Goal: Book appointment/travel/reservation

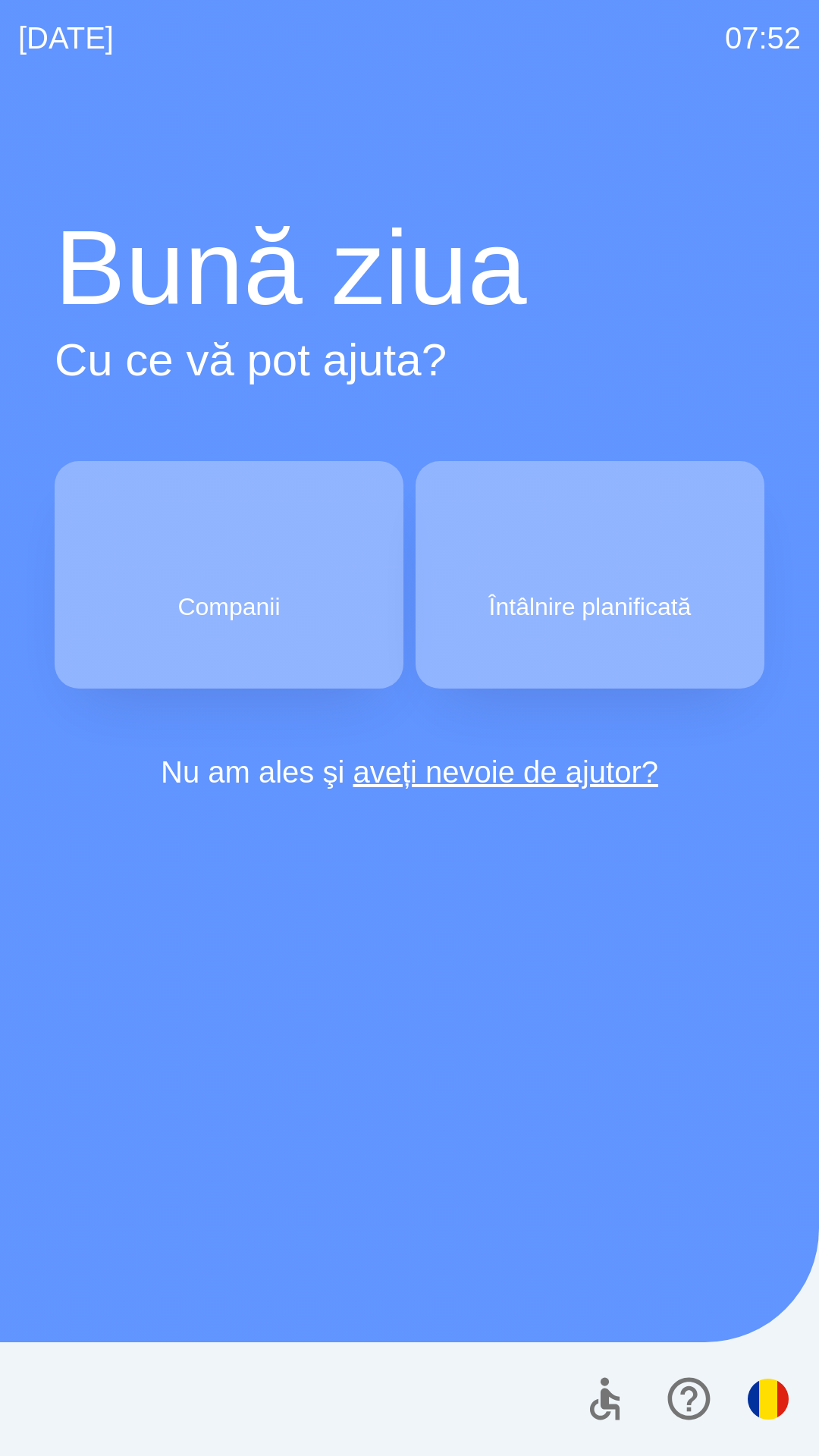
click at [156, 591] on button "Companii" at bounding box center [229, 574] width 349 height 228
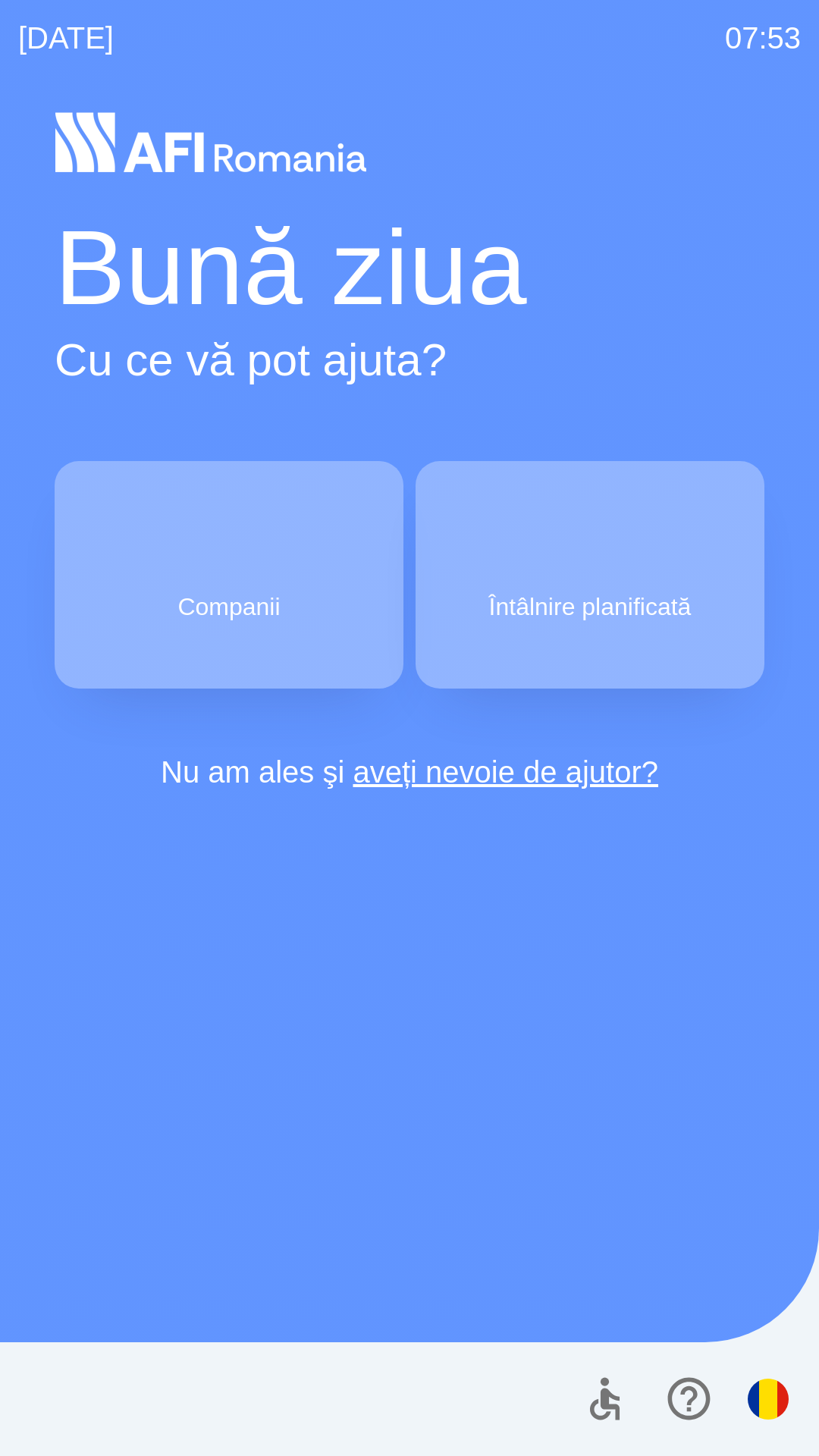
click at [148, 591] on button "Companii" at bounding box center [229, 574] width 349 height 228
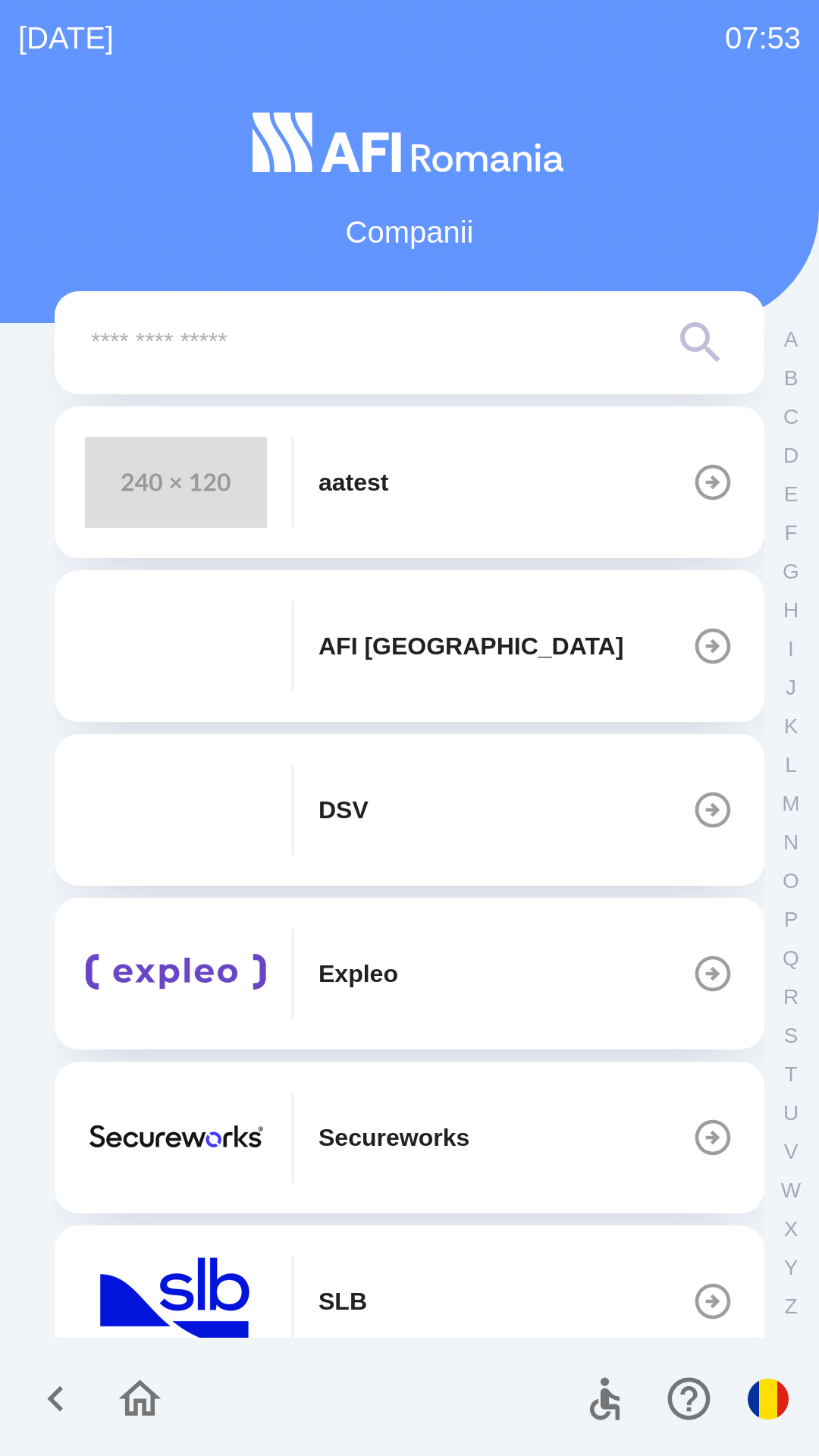
click at [133, 1427] on button "button" at bounding box center [139, 1398] width 63 height 63
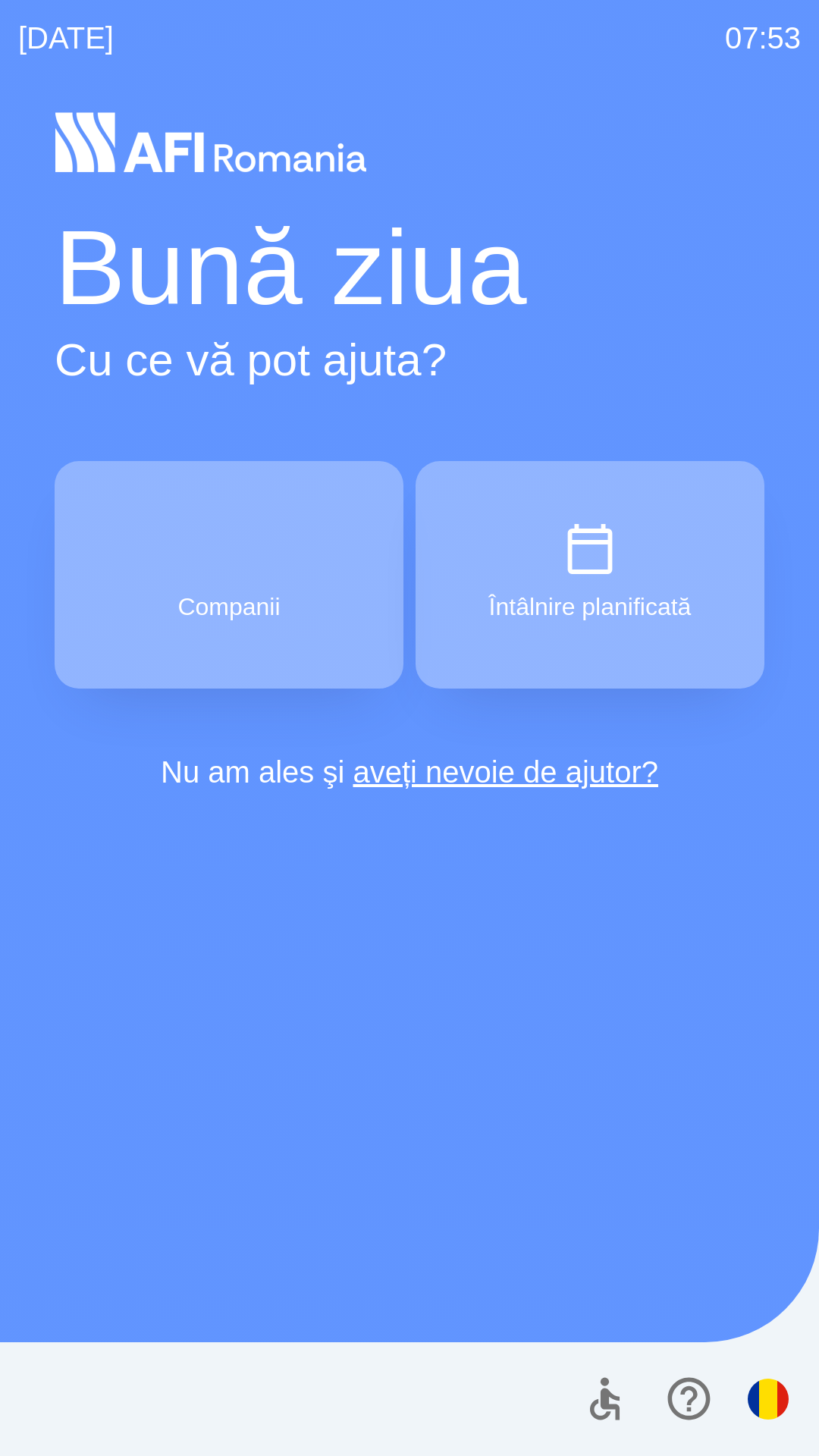
click at [550, 607] on p "Întâlnire planificată" at bounding box center [590, 606] width 204 height 37
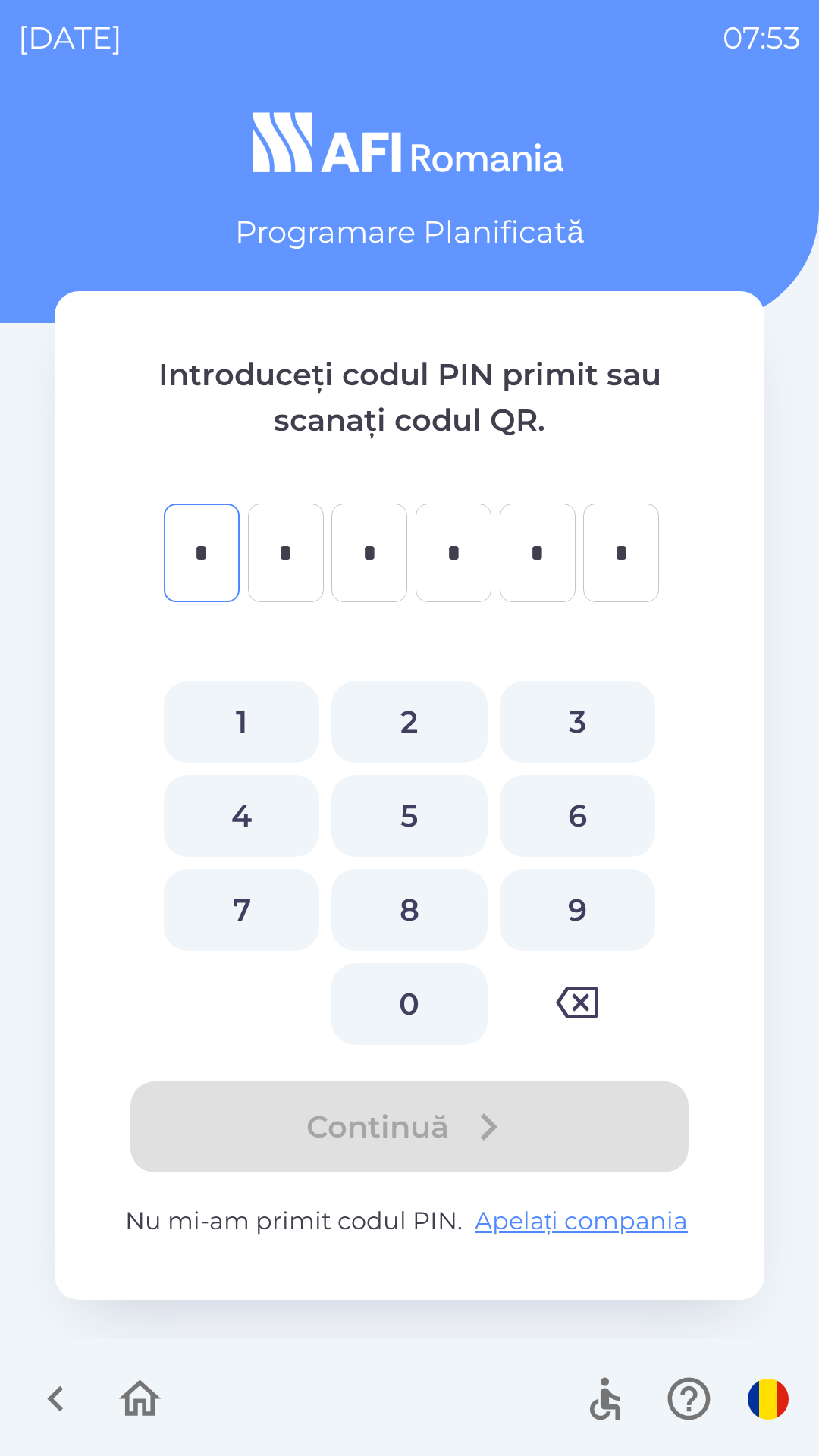
click at [581, 836] on button "6" at bounding box center [577, 816] width 155 height 81
type input "*"
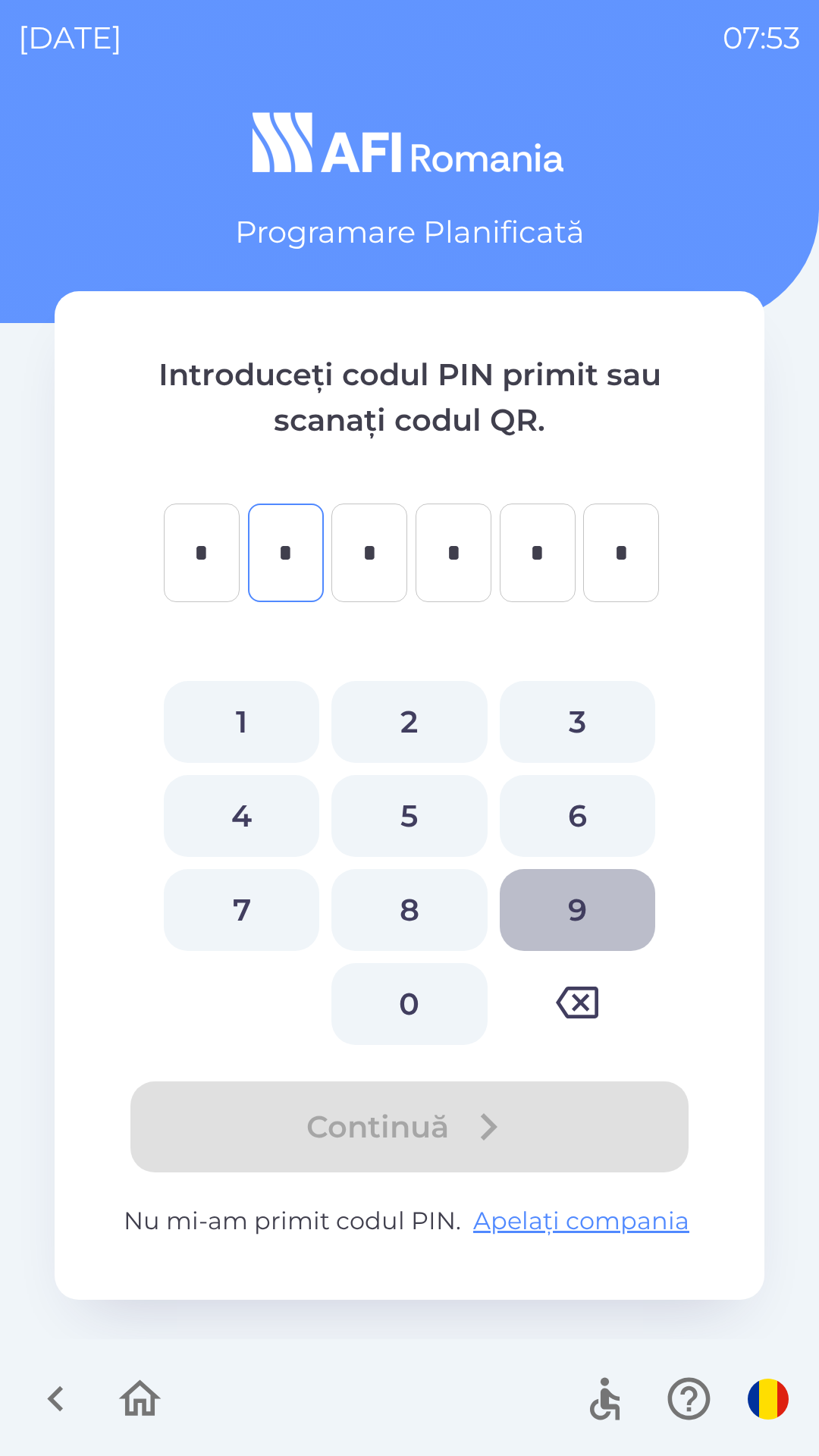
click at [569, 947] on button "9" at bounding box center [577, 910] width 155 height 81
type input "*"
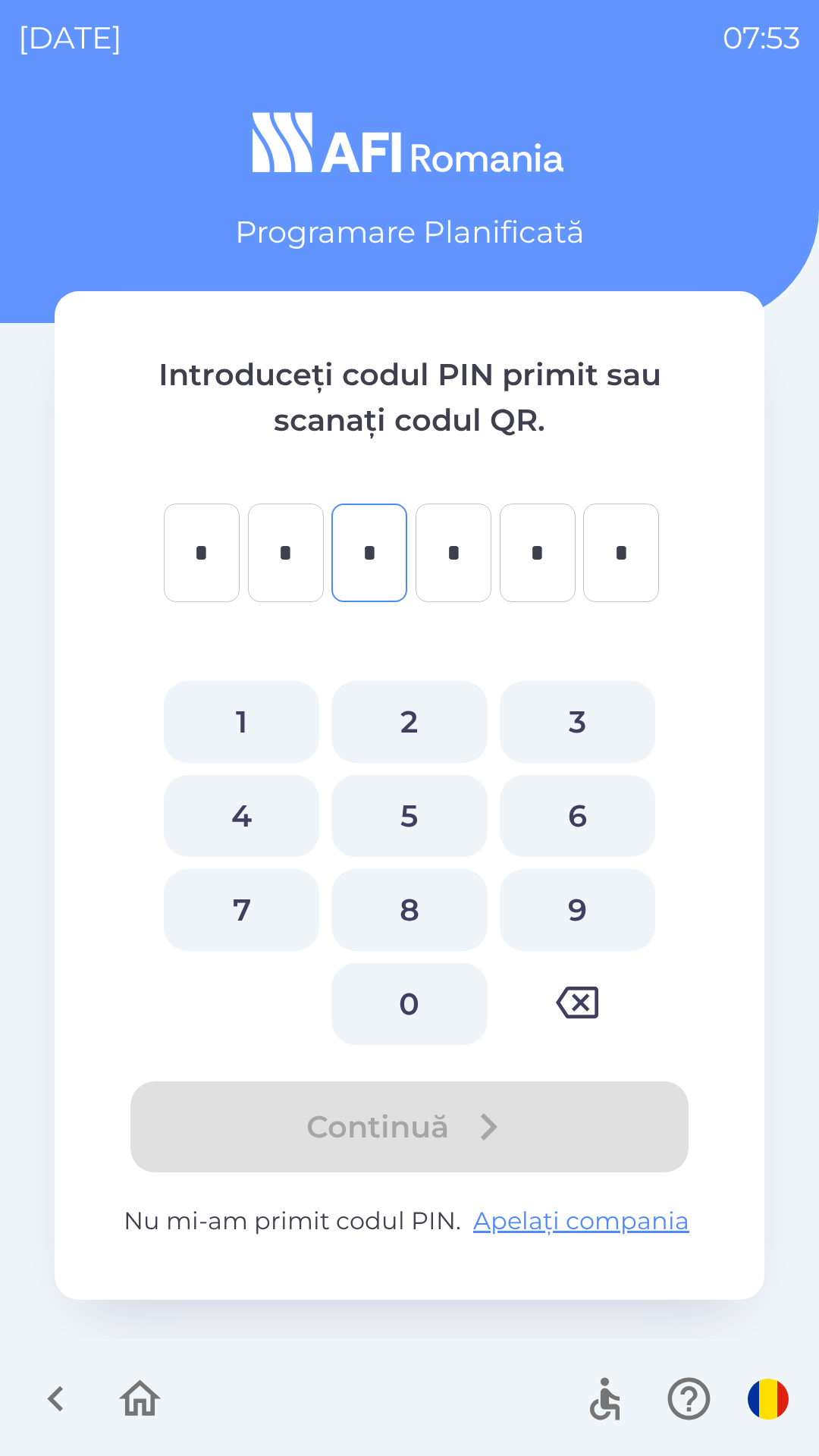
click at [399, 1021] on button "0" at bounding box center [410, 1004] width 155 height 81
type input "*"
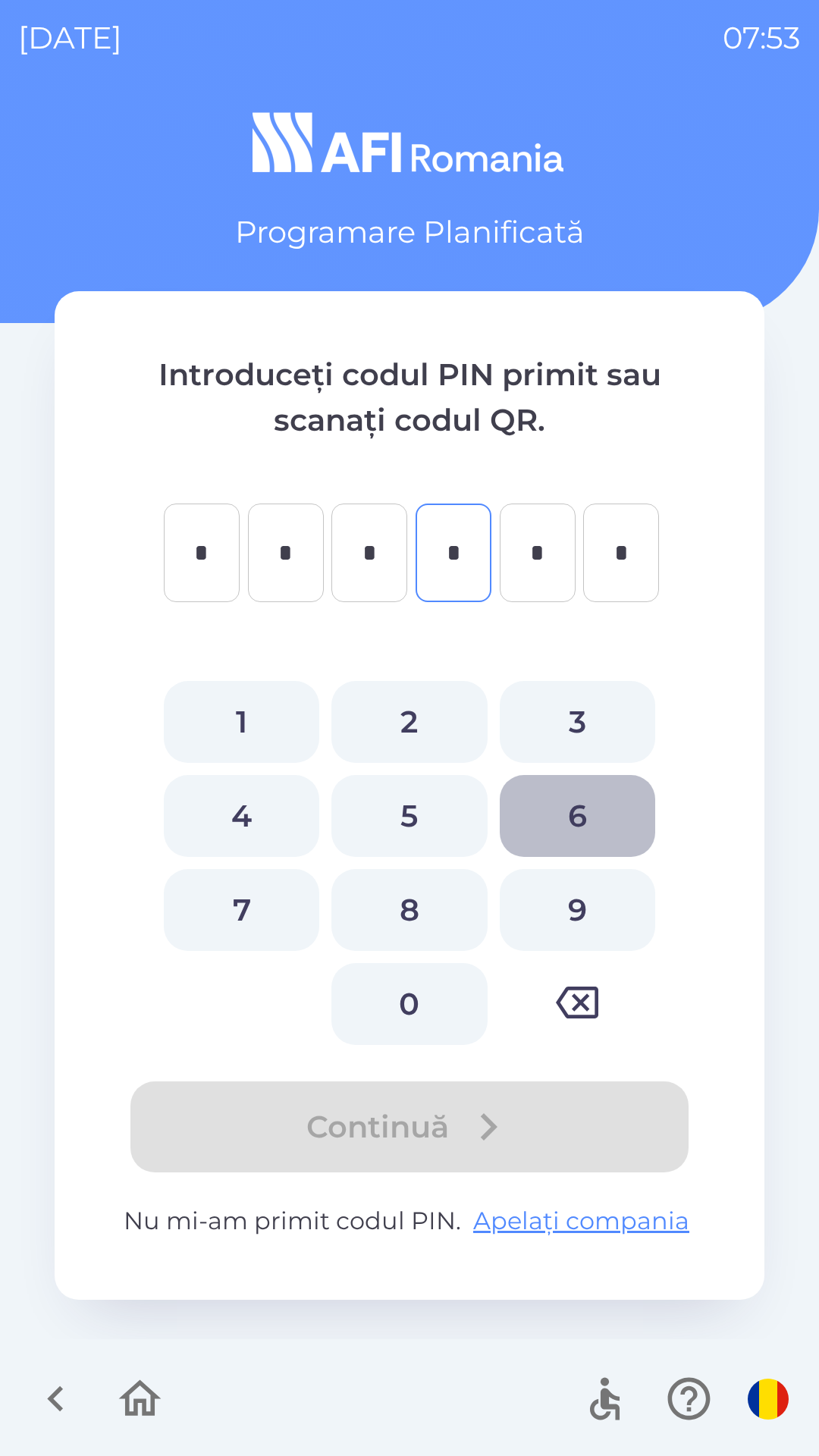
click at [594, 825] on button "6" at bounding box center [577, 816] width 155 height 81
type input "*"
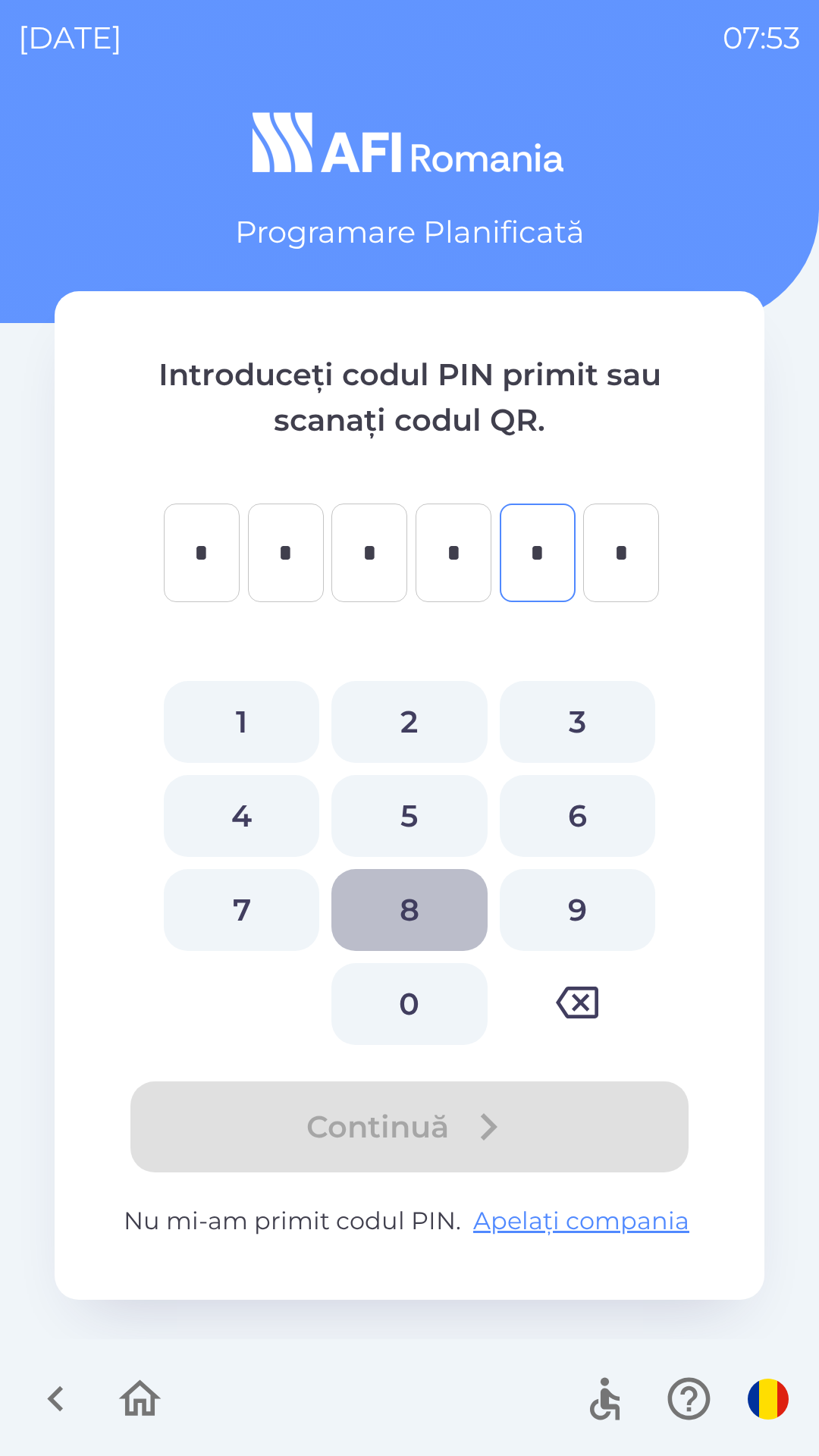
click at [400, 927] on button "8" at bounding box center [410, 910] width 155 height 81
type input "*"
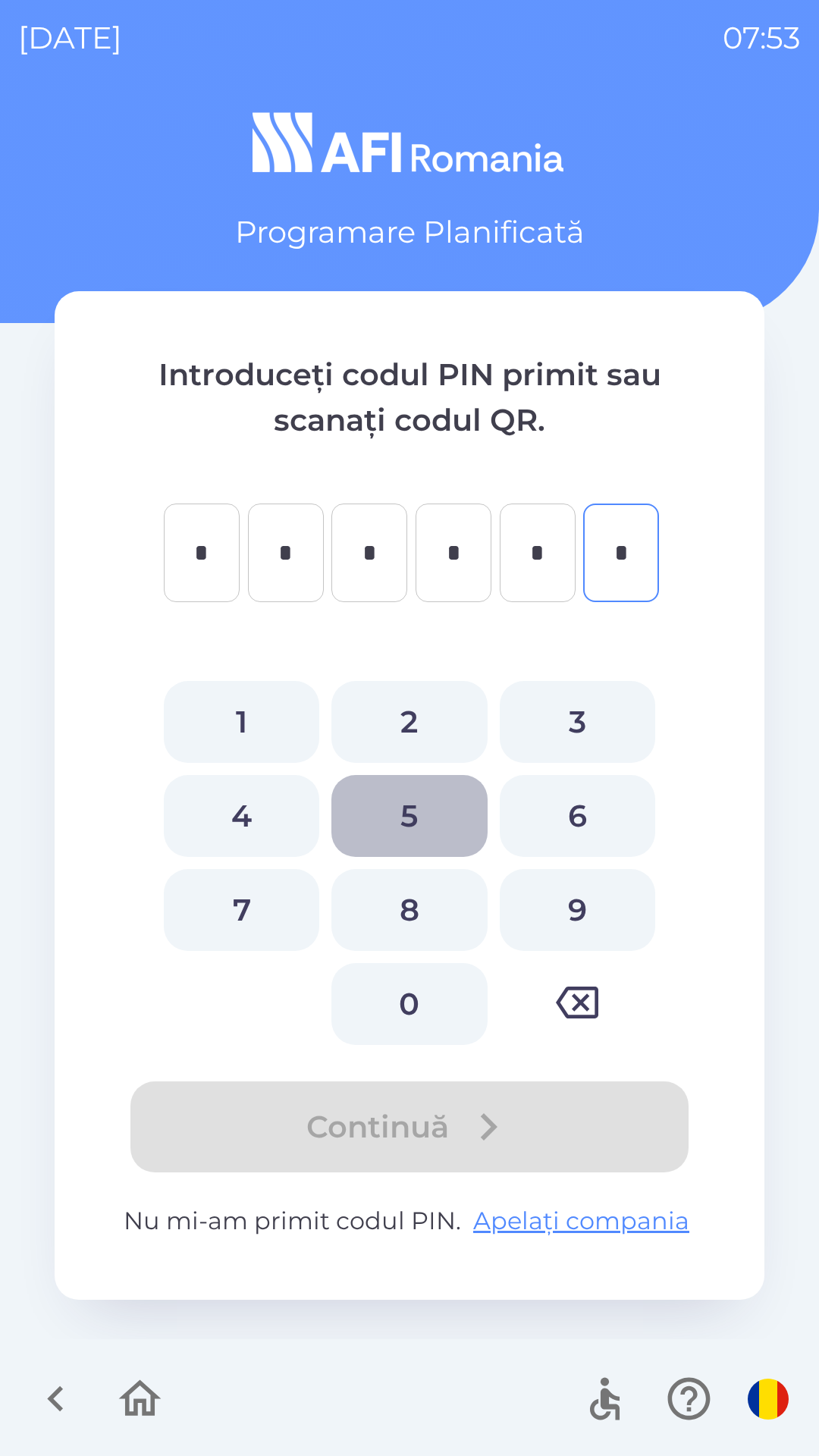
click at [411, 820] on button "5" at bounding box center [410, 816] width 155 height 81
type input "*"
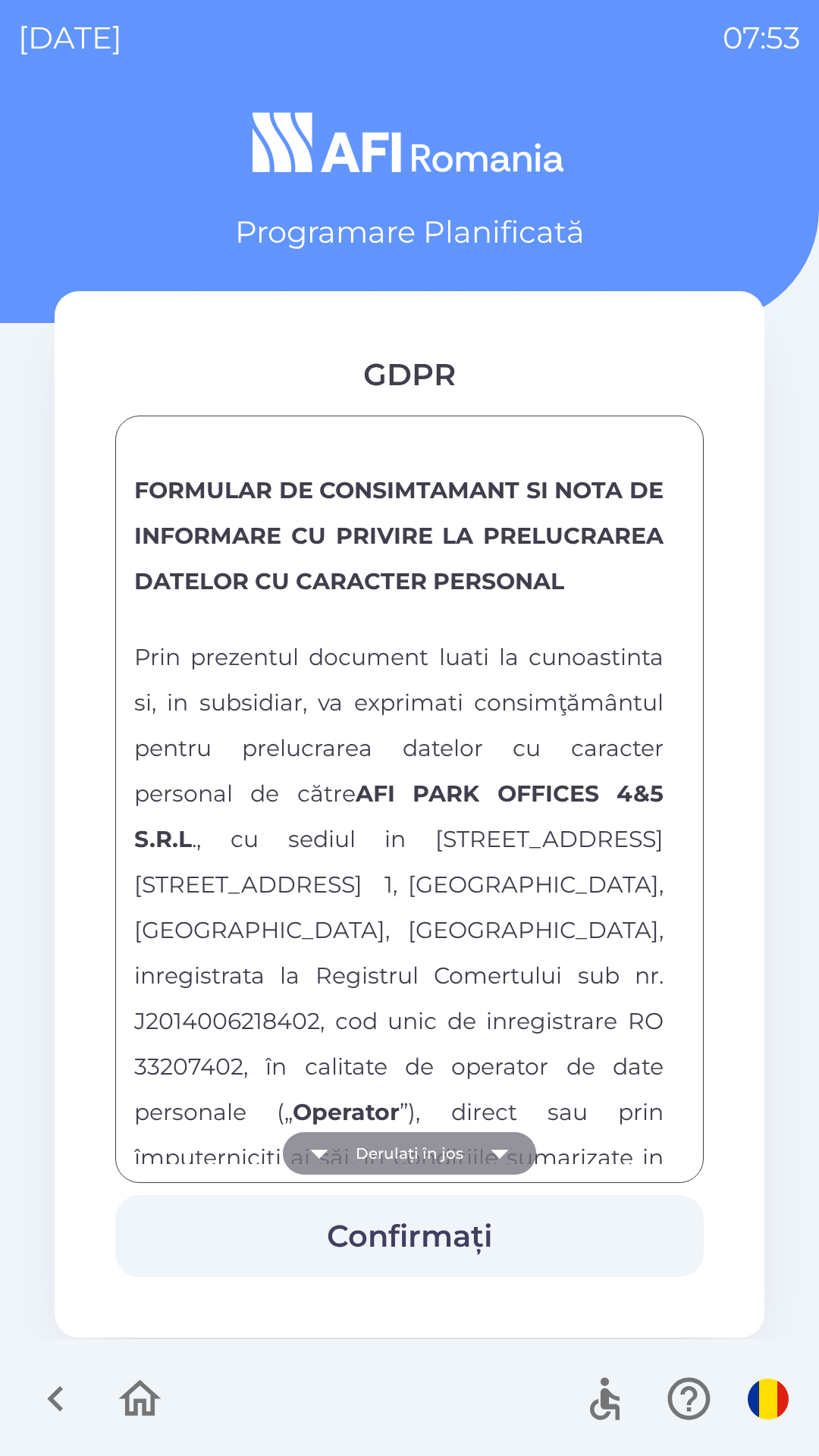
click at [364, 1145] on button "Derulați în jos" at bounding box center [410, 1154] width 253 height 43
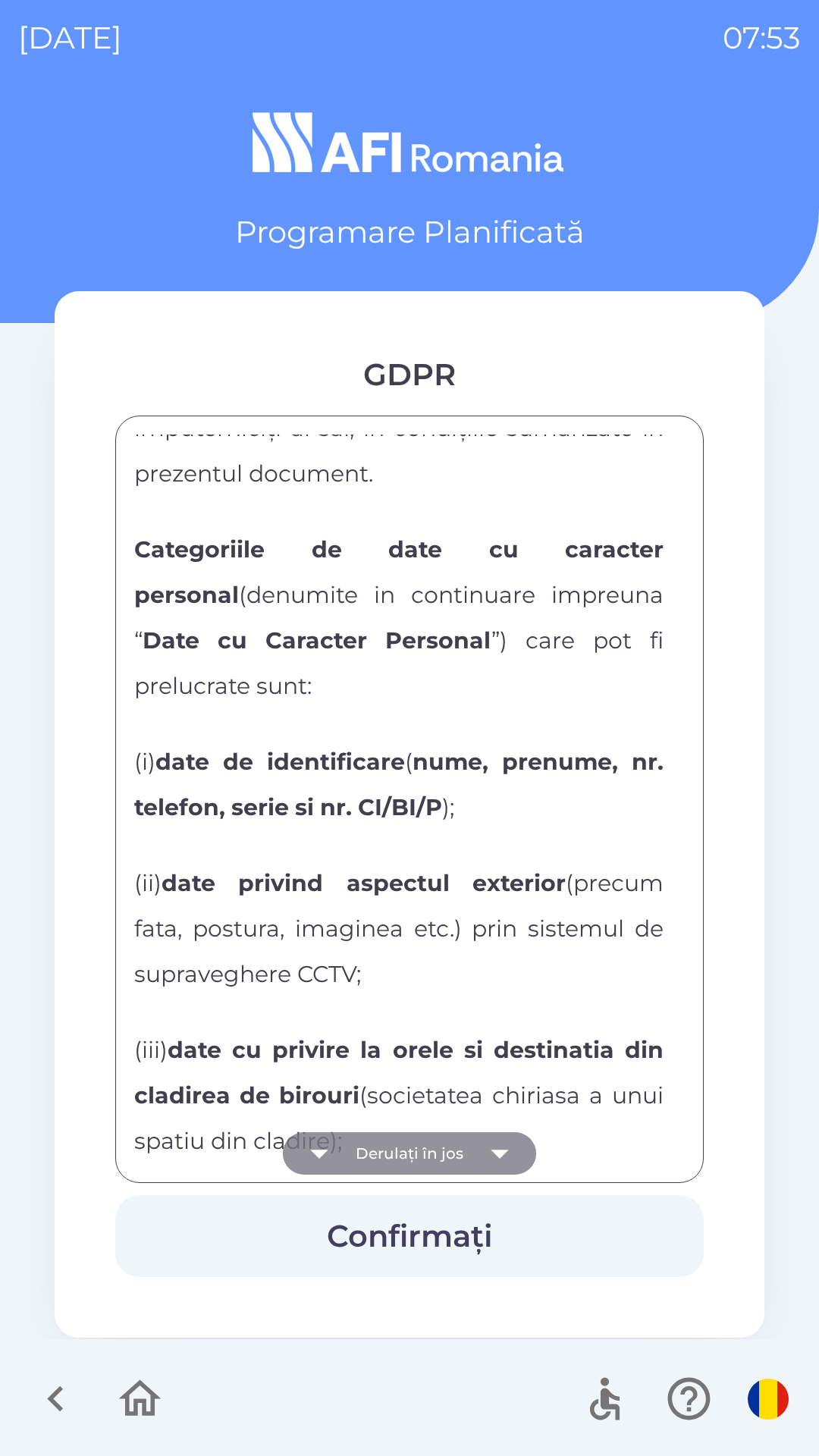
click at [364, 1155] on button "Derulați în jos" at bounding box center [410, 1154] width 253 height 43
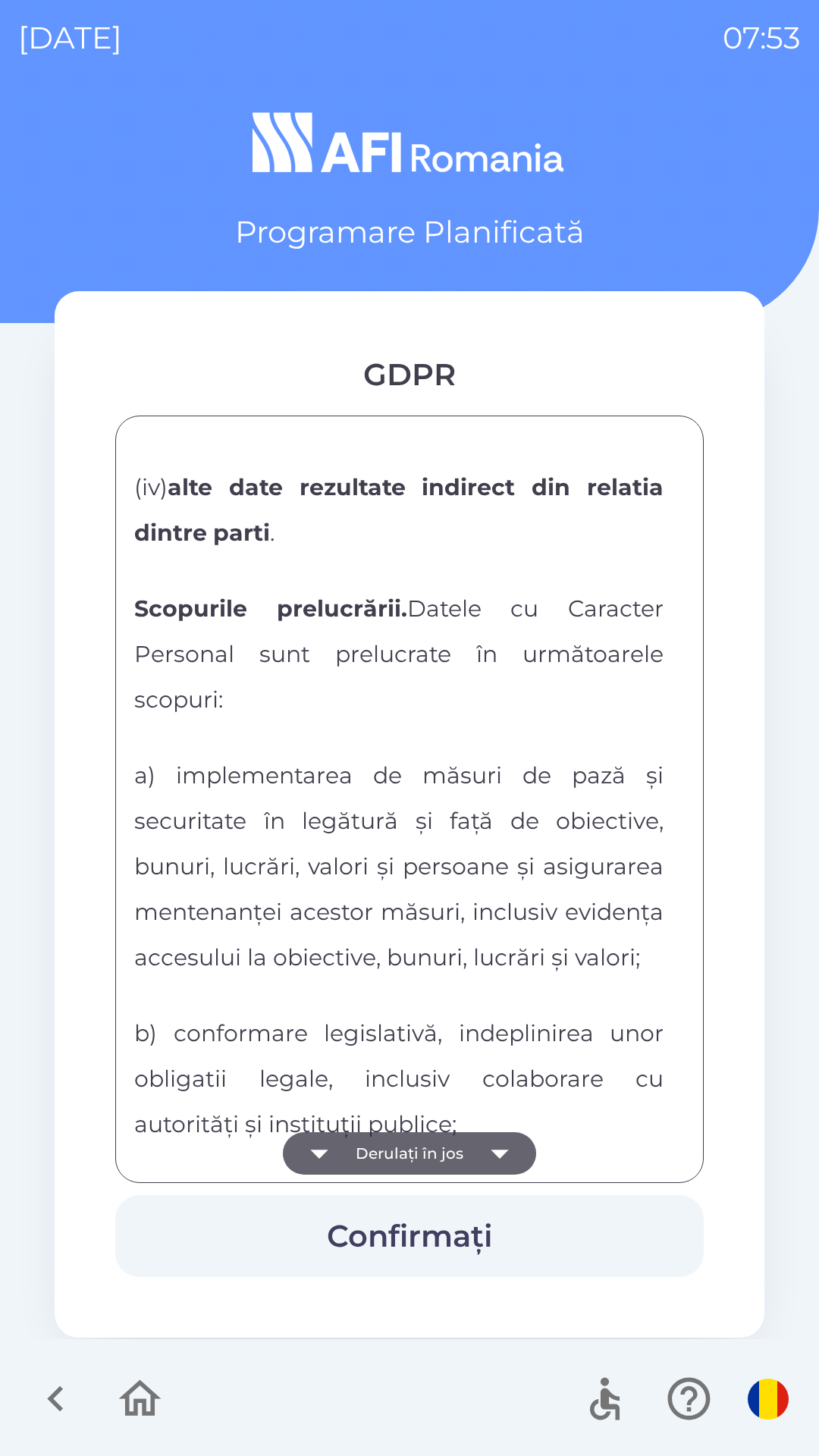
click at [367, 1149] on button "Derulați în jos" at bounding box center [410, 1154] width 253 height 43
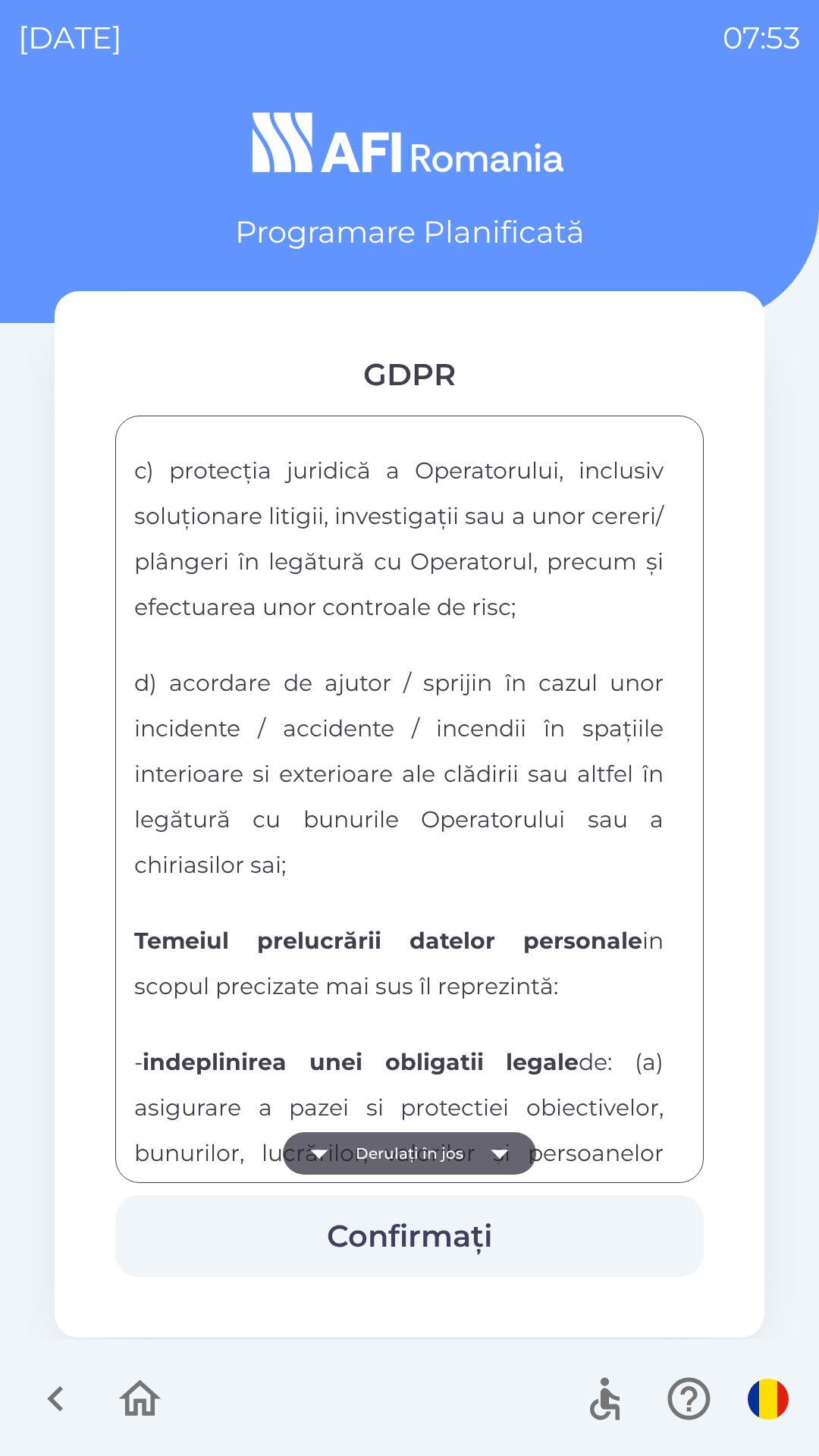
click at [370, 1158] on button "Derulați în jos" at bounding box center [410, 1154] width 253 height 43
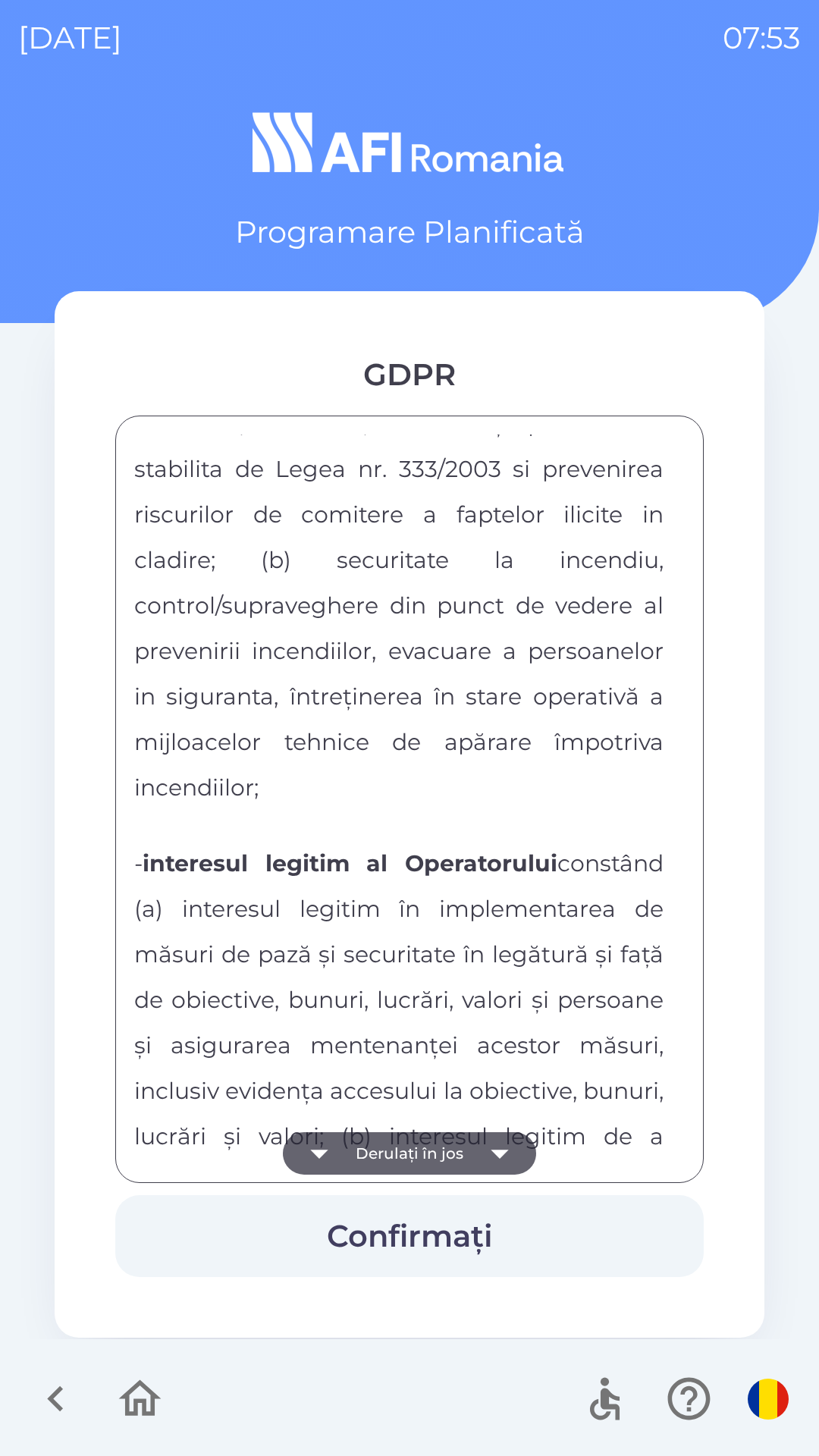
click at [387, 1142] on button "Derulați în jos" at bounding box center [410, 1154] width 253 height 43
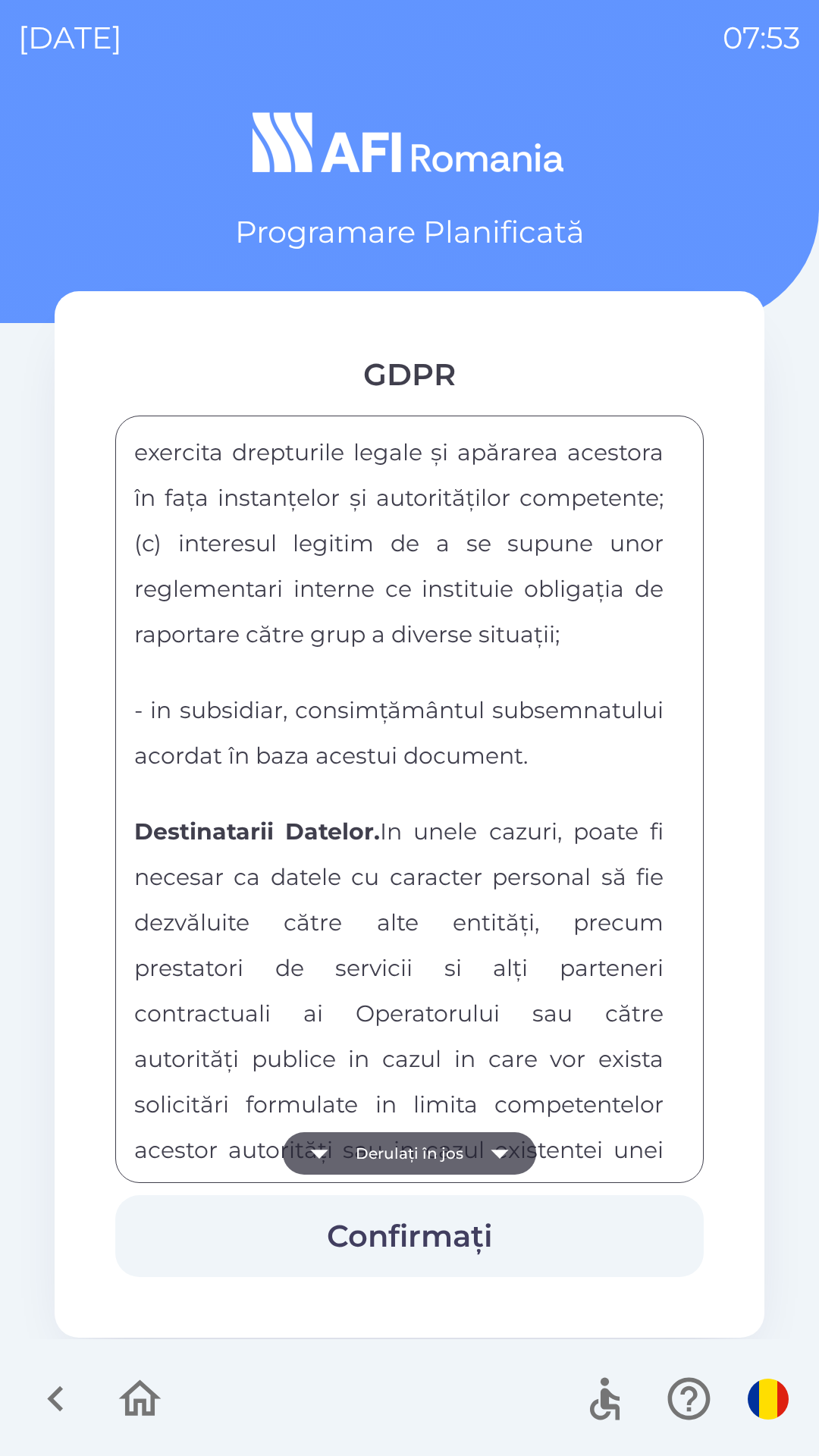
click at [384, 1173] on button "Derulați în jos" at bounding box center [410, 1154] width 253 height 43
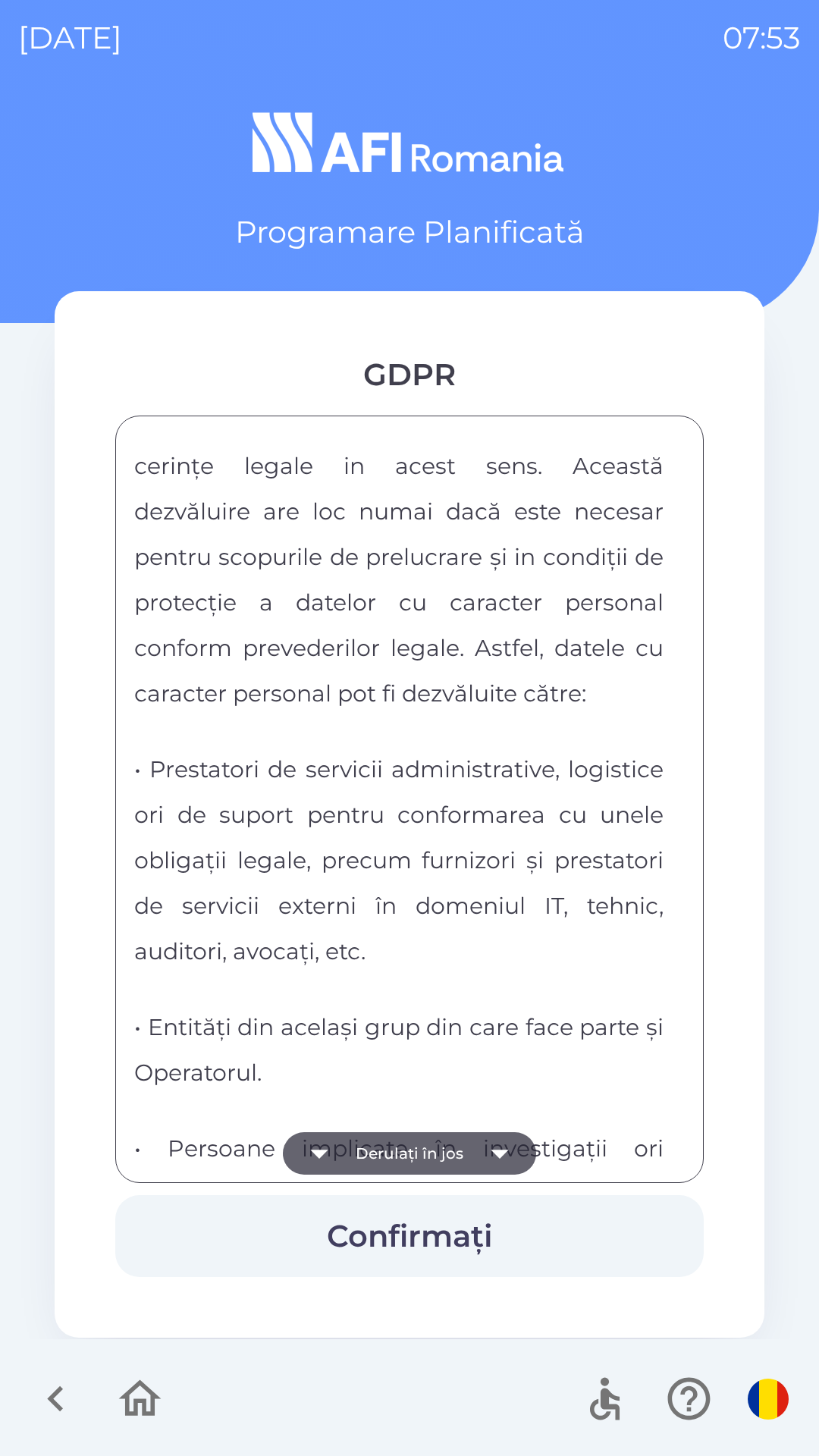
click at [397, 1156] on button "Derulați în jos" at bounding box center [410, 1154] width 253 height 43
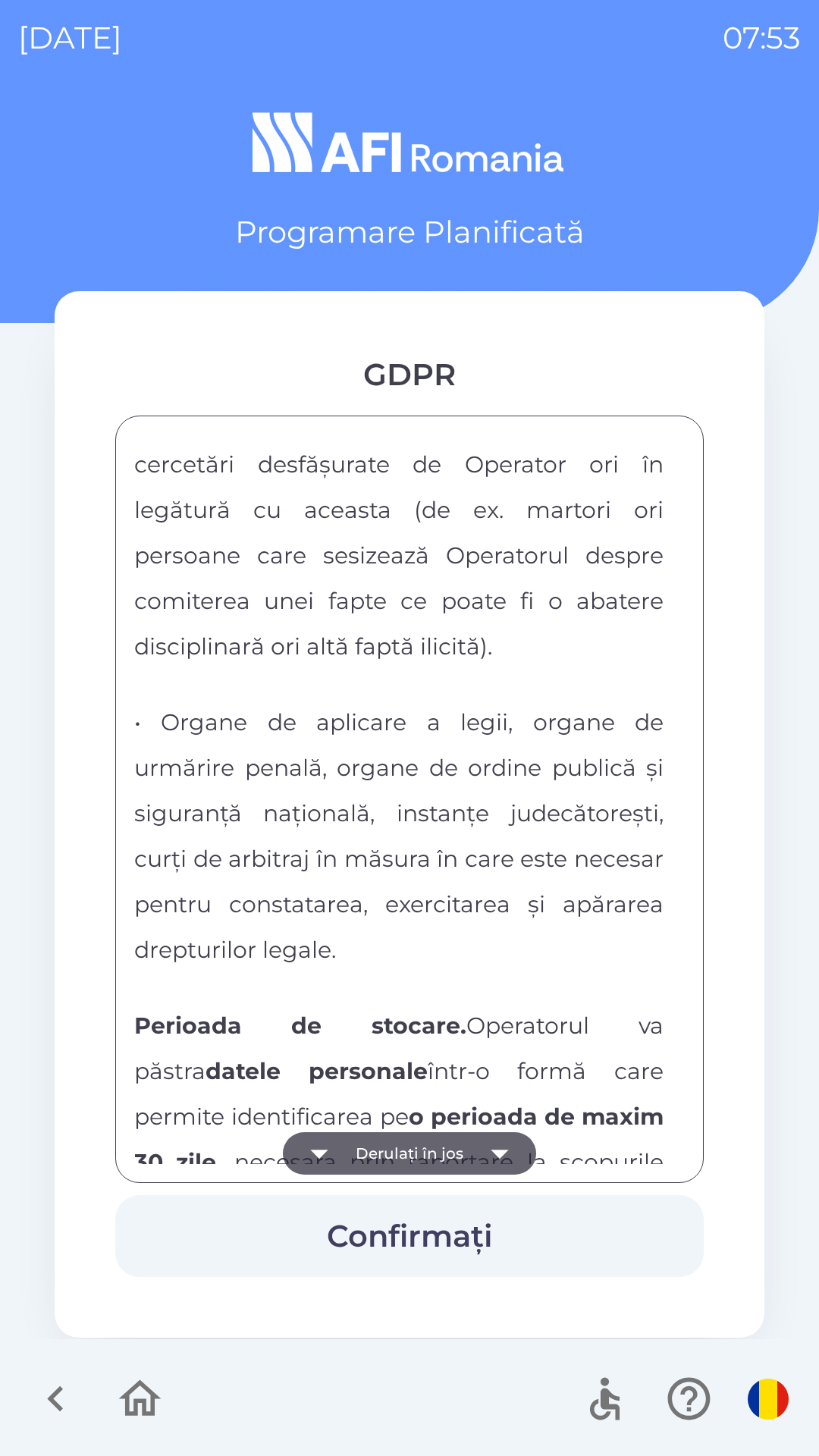
click at [396, 1155] on button "Derulați în jos" at bounding box center [410, 1154] width 253 height 43
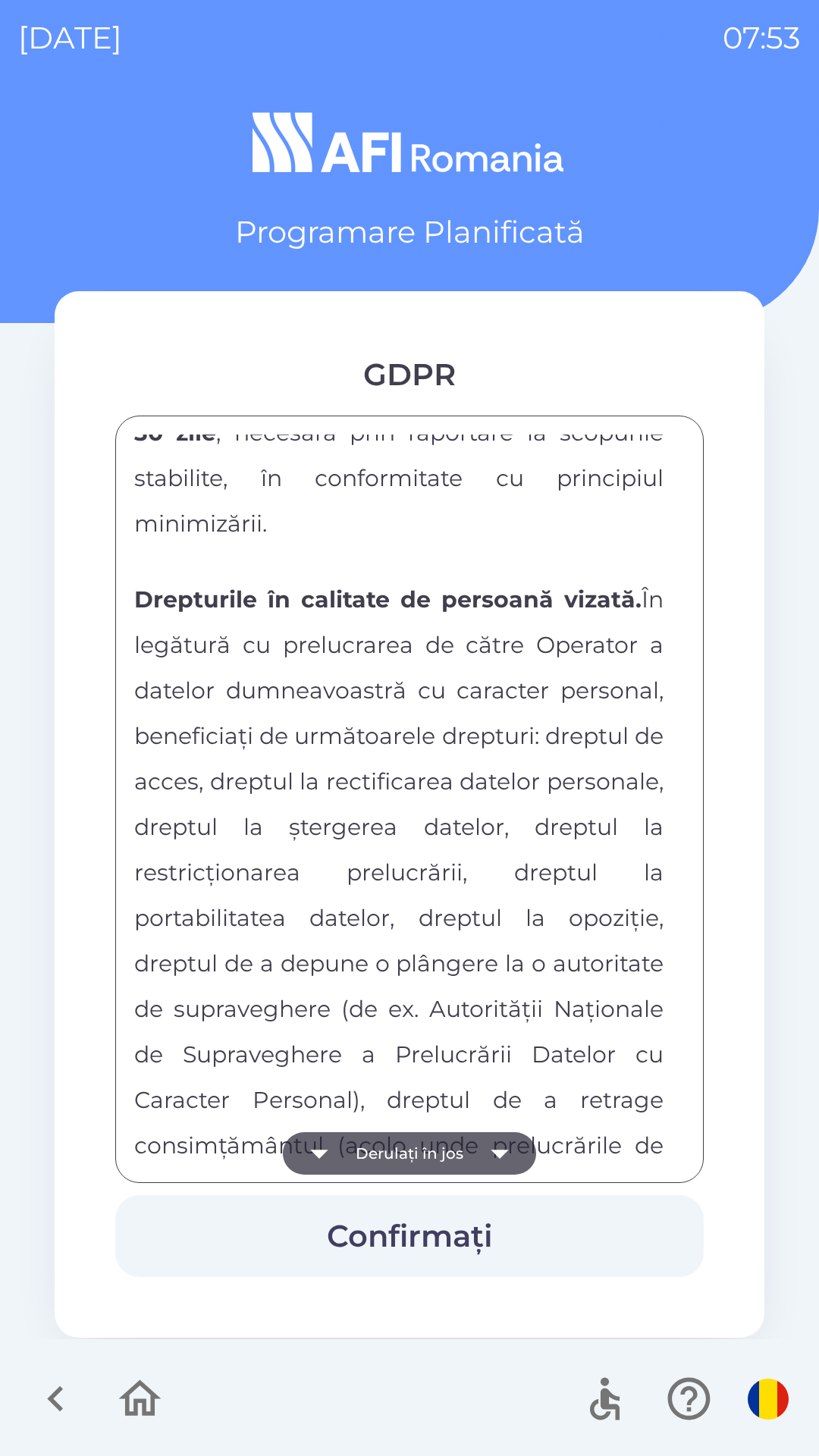
click at [399, 1160] on button "Derulați în jos" at bounding box center [410, 1154] width 253 height 43
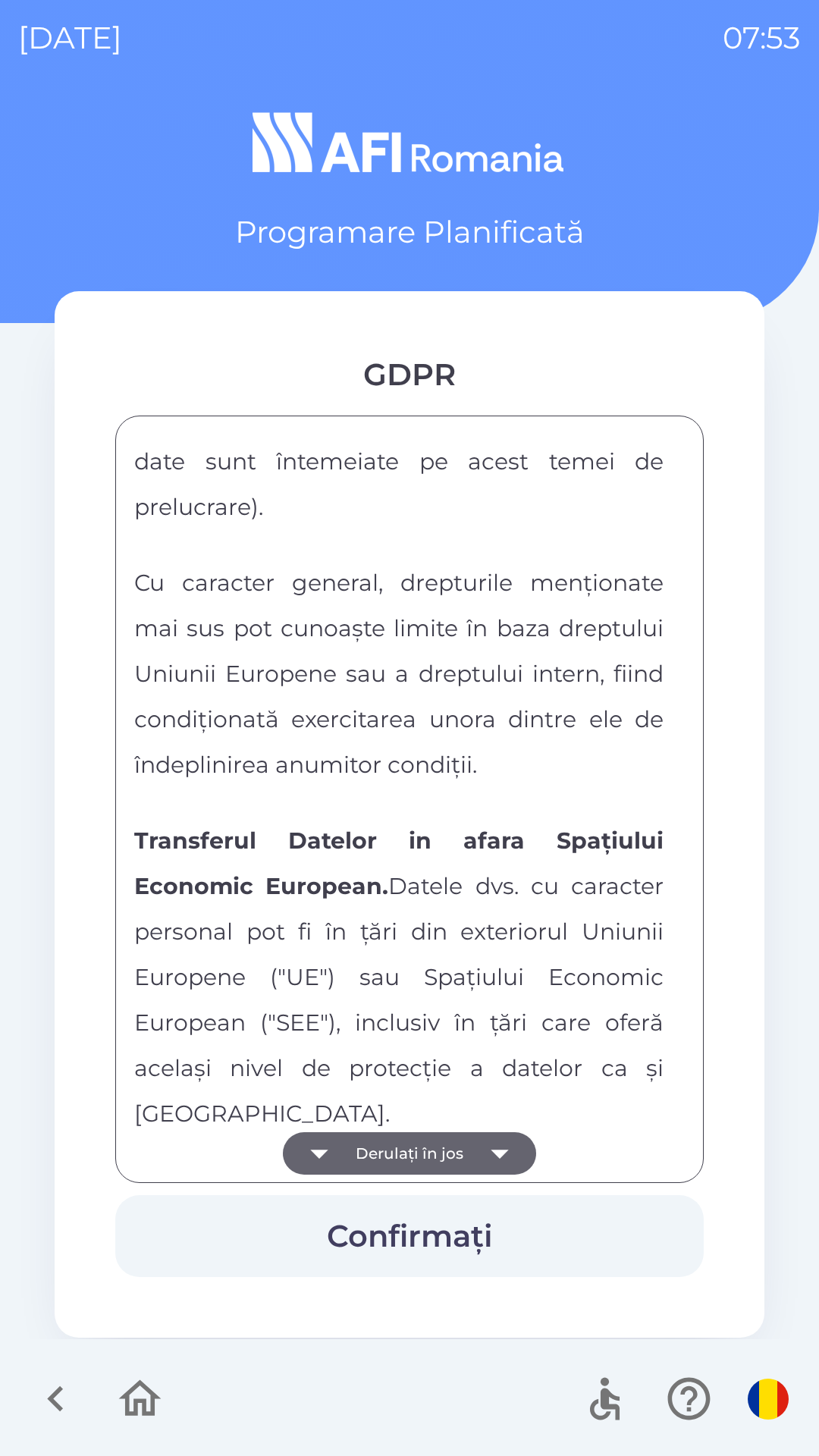
click at [399, 1155] on button "Derulați în jos" at bounding box center [410, 1154] width 253 height 43
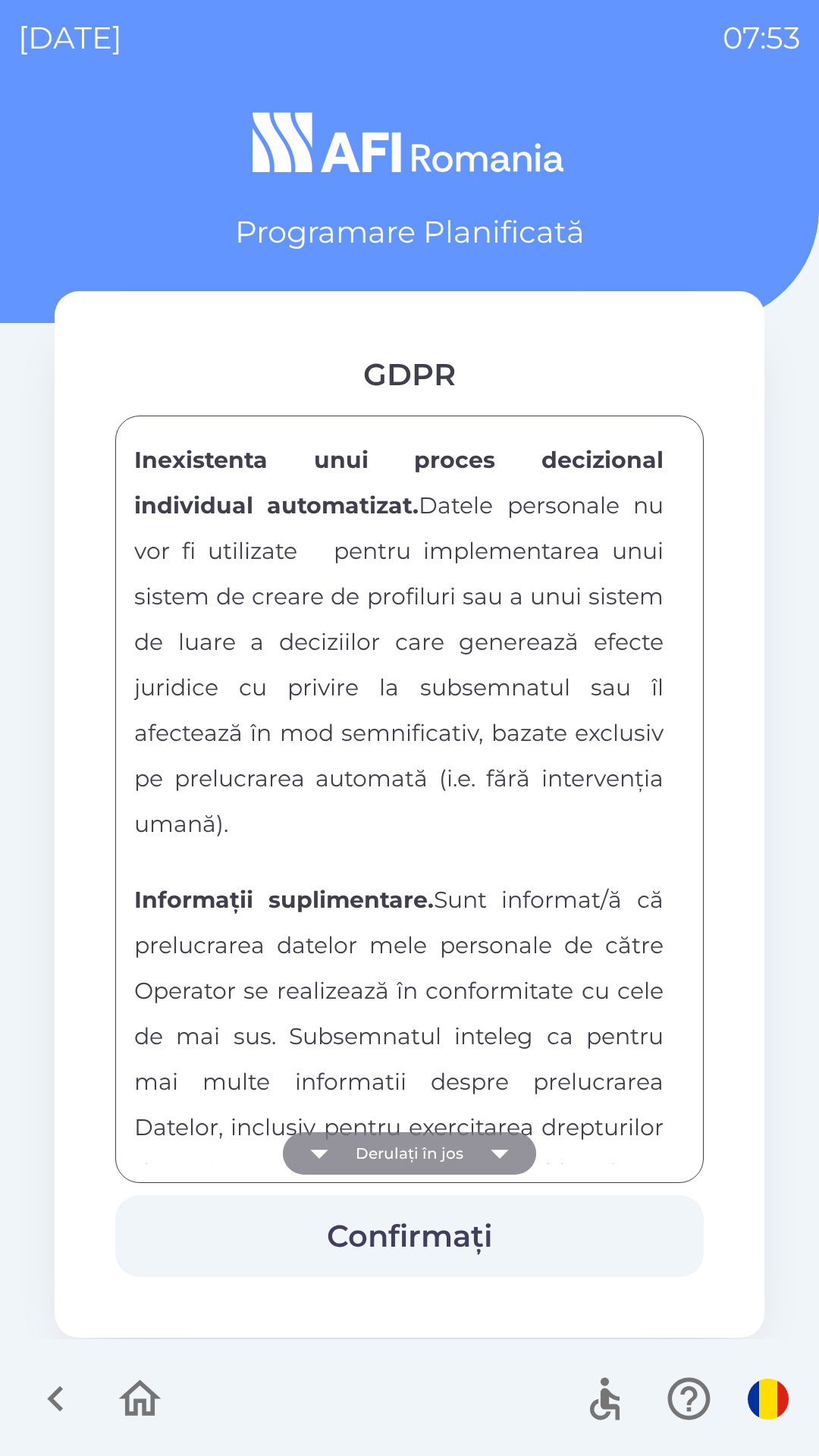
click at [399, 1155] on button "Derulați în jos" at bounding box center [410, 1154] width 253 height 43
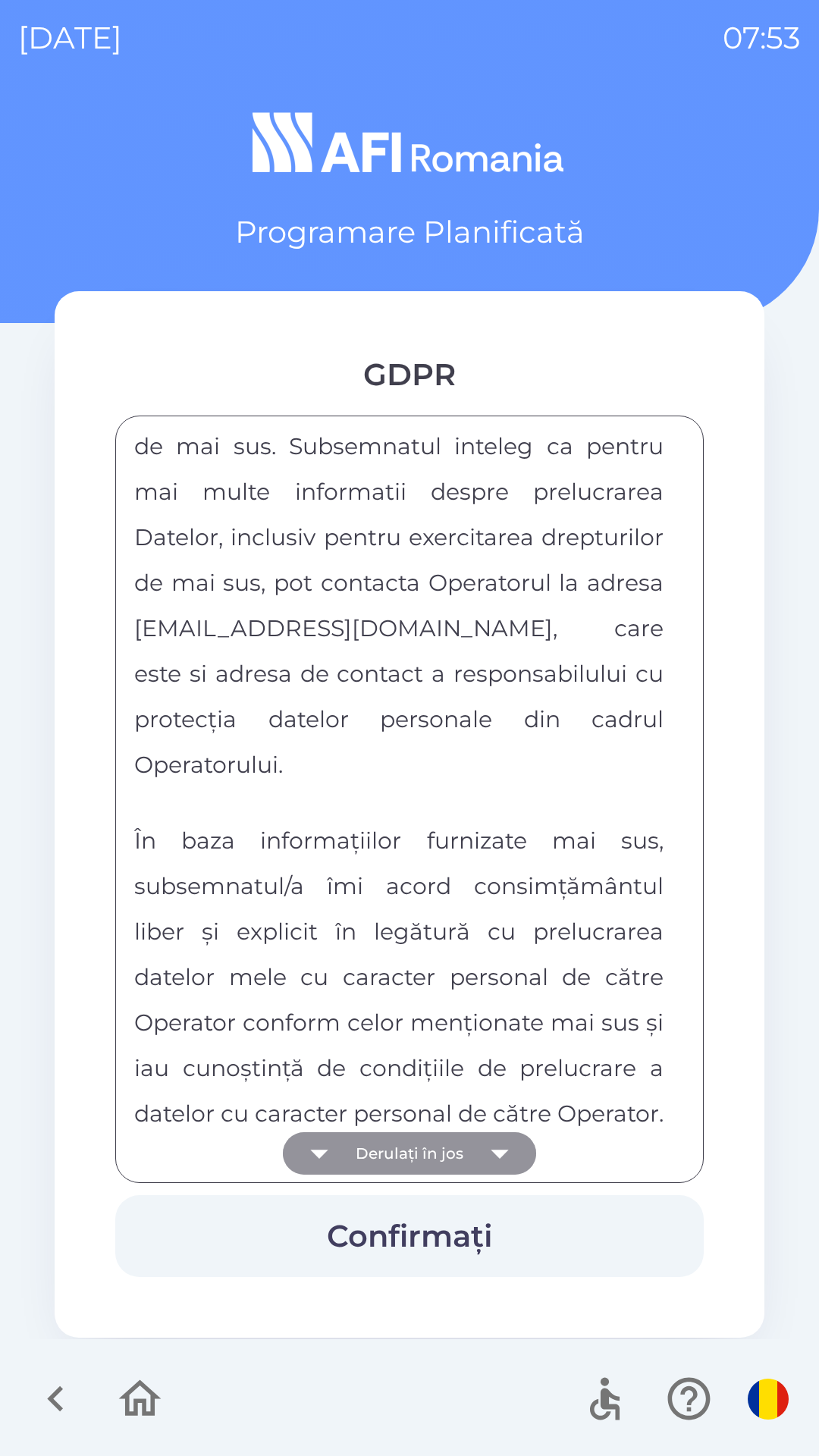
click at [399, 1145] on div "FORMULAR DE CONSIMTAMANT SI NOTA DE INFORMARE CU PRIVIRE LA PRELUCRAREA DATELOR…" at bounding box center [410, 799] width 551 height 729
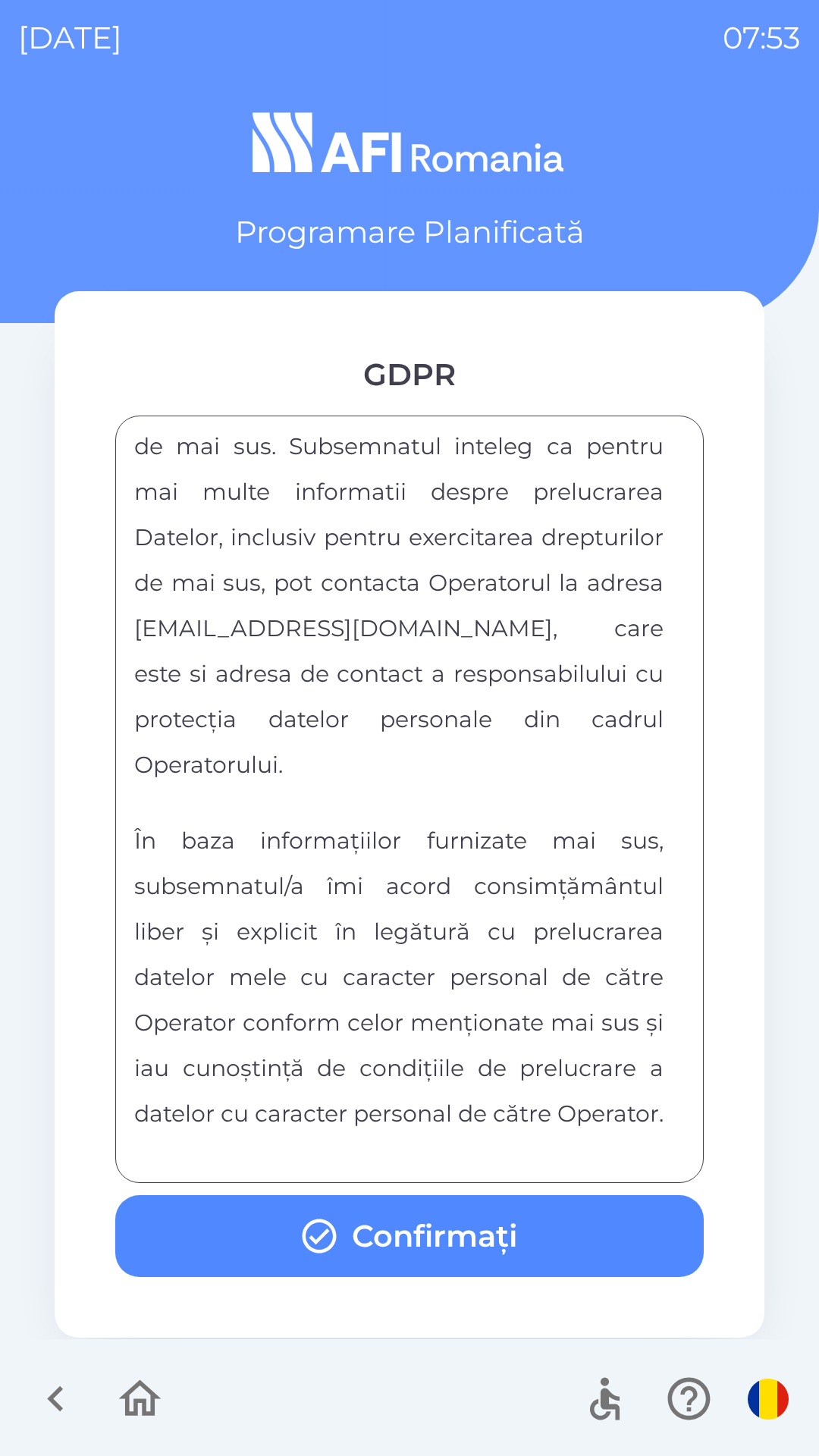
click at [396, 1149] on div "FORMULAR DE CONSIMTAMANT SI NOTA DE INFORMARE CU PRIVIRE LA PRELUCRAREA DATELOR…" at bounding box center [410, 799] width 551 height 729
click at [348, 1239] on button "Confirmați" at bounding box center [410, 1236] width 588 height 81
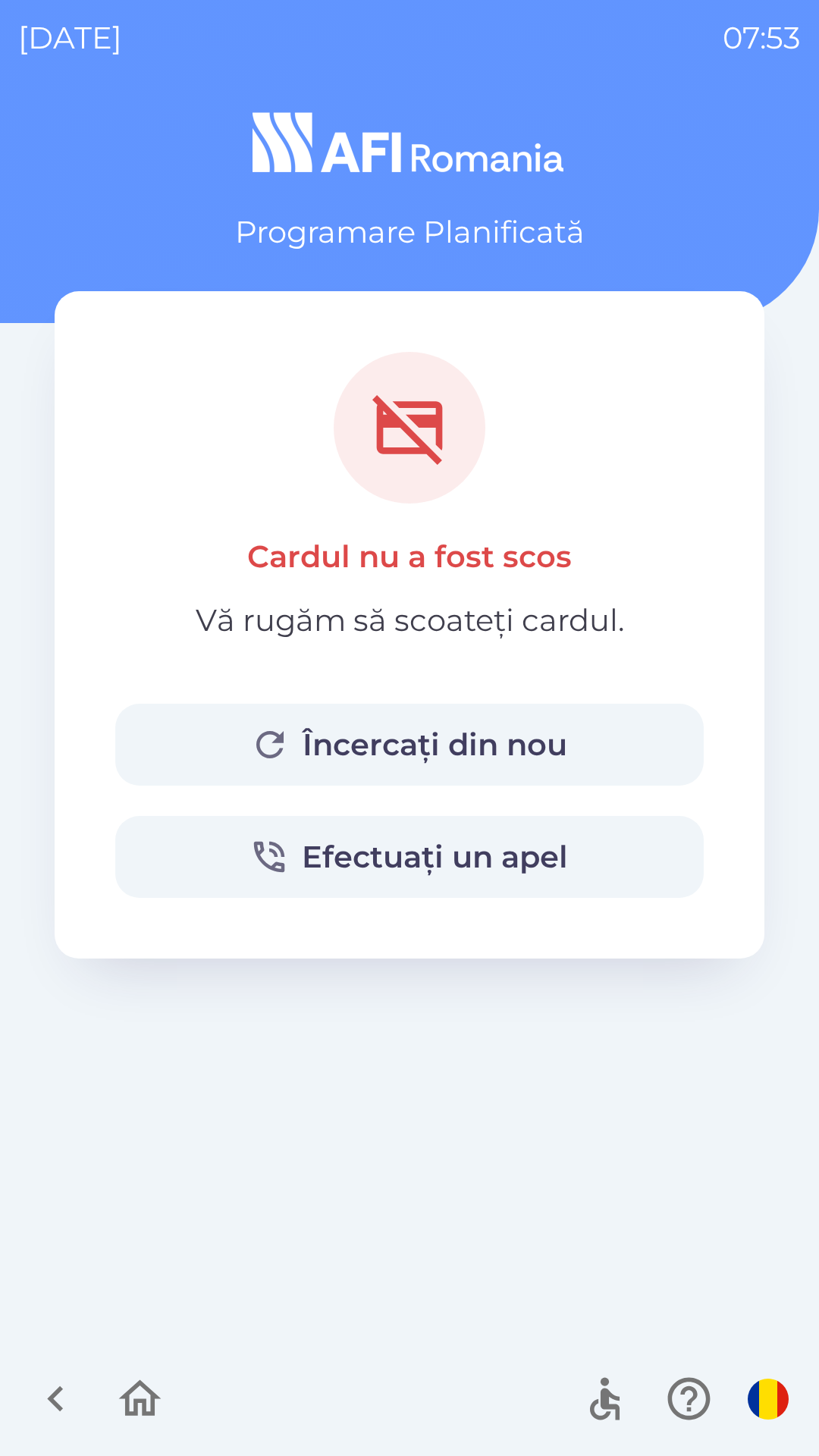
click at [178, 710] on button "Încercați din nou" at bounding box center [410, 744] width 588 height 81
